Goal: Task Accomplishment & Management: Manage account settings

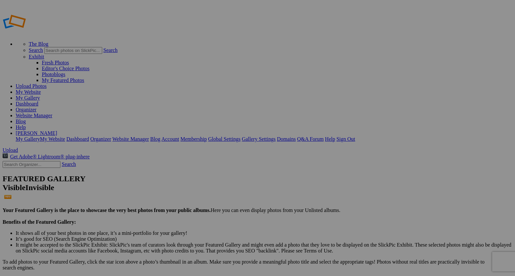
click at [18, 147] on span "Upload" at bounding box center [10, 150] width 15 height 6
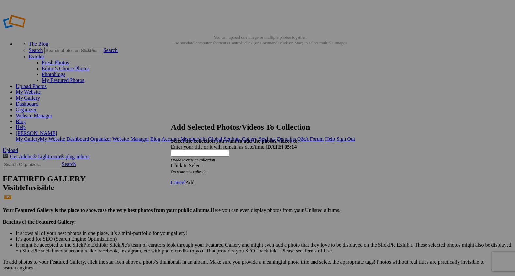
click at [171, 163] on span at bounding box center [171, 166] width 0 height 6
click at [276, 160] on link "Rocking Z [GEOGRAPHIC_DATA]" at bounding box center [237, 157] width 77 height 6
click at [195, 180] on span "Add" at bounding box center [189, 183] width 9 height 6
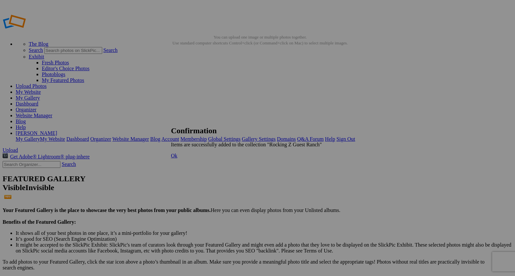
click at [178, 158] on span "Ok" at bounding box center [174, 156] width 7 height 6
type input "2"
paste input "Saloon Side Smiles"
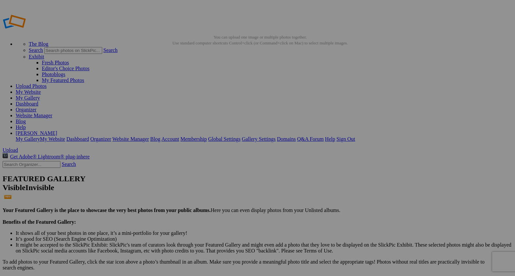
type input "Saloon Smiles"
type input "5"
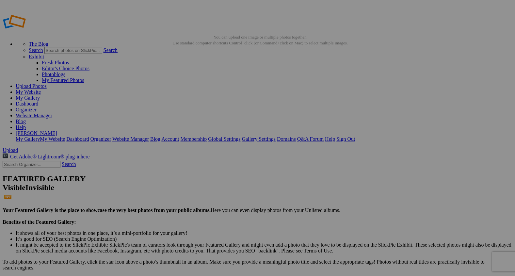
paste input "Spirit of the Stallion"
type input "Stallion Spirit"
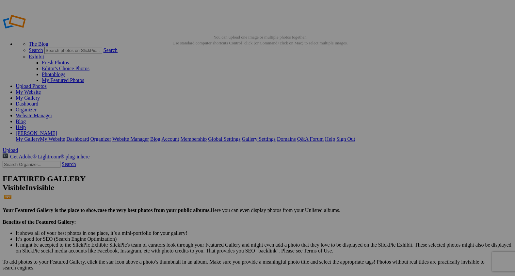
type input "2"
paste input "Hands-On Learning"
type input "Hands-On Learning"
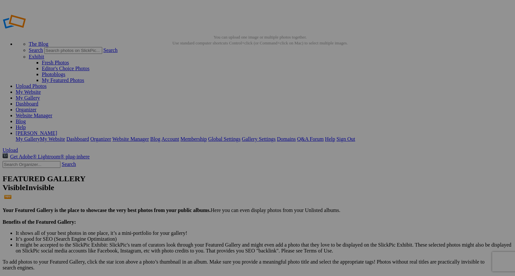
type input "2"
paste input "Ride the Turn"
type input "Ride the Turn"
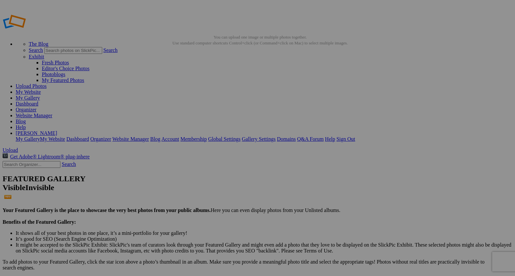
type input "2"
type input "Hooves in the Dust"
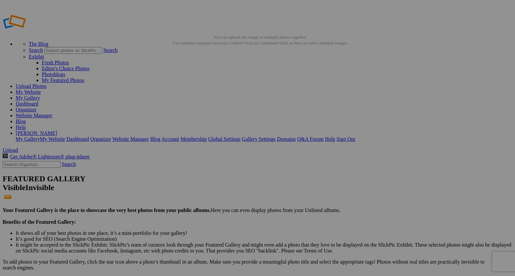
type input "2"
paste input "Around the Barrel"
type input "Around the Barrel"
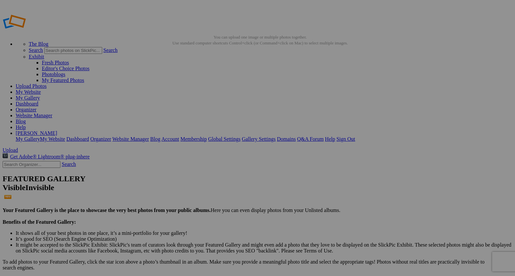
type input "2"
paste input "Focus and Flow"
type input "Focus and Flow"
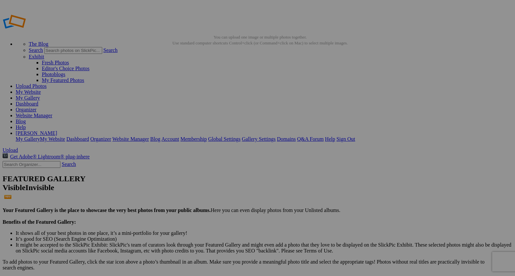
type input "2"
paste input "Working the Turn"
type input "Working the Turn"
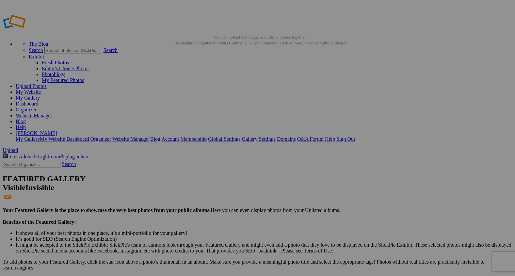
type input "2"
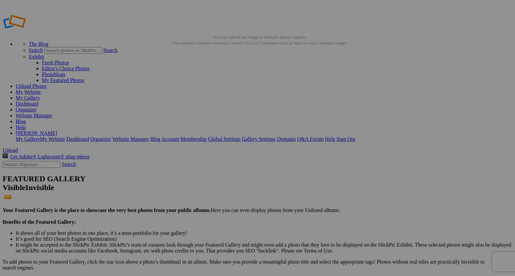
paste input "Circle of Control"
type input "Circle of Control"
type input "7"
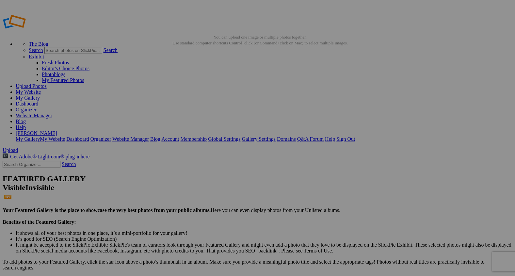
paste input "Barrel Practice Together"
type input "Barrel Practice Together"
type input "0"
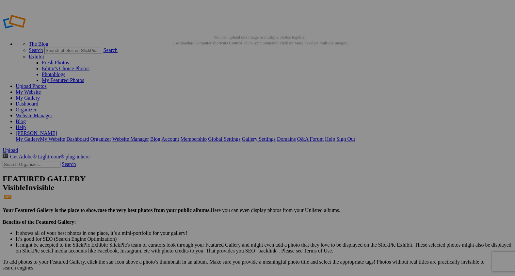
paste input "Peace in the Saddle"
type input "Peace in the Saddle"
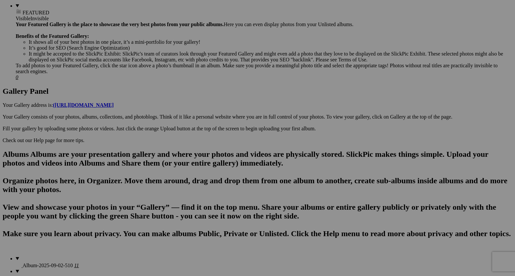
scroll to position [297, 0]
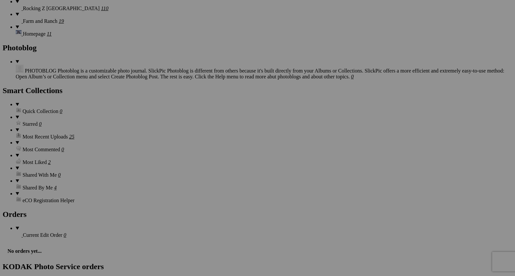
scroll to position [1150, 0]
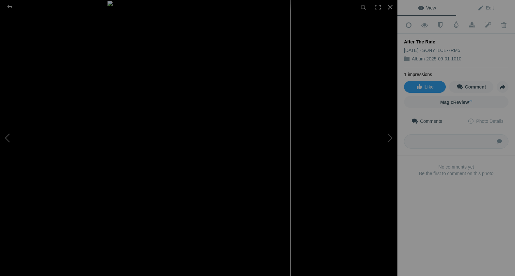
click at [8, 135] on button at bounding box center [24, 137] width 49 height 99
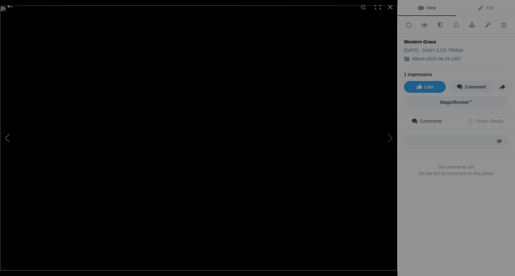
click at [8, 135] on button at bounding box center [24, 137] width 49 height 99
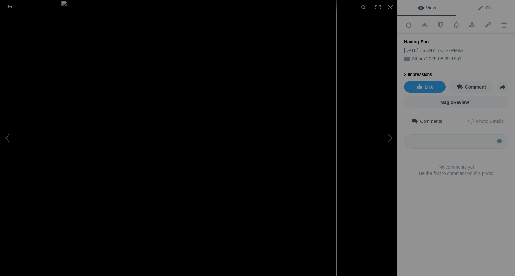
click at [8, 135] on button at bounding box center [24, 137] width 49 height 99
